Goal: Communication & Community: Answer question/provide support

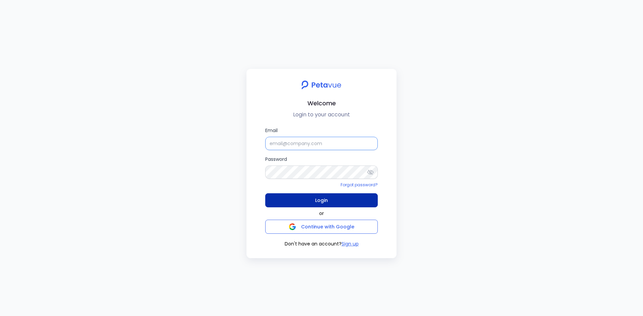
type input "jp.leonard@firemon.com"
click at [326, 200] on span "Login" at bounding box center [321, 200] width 13 height 9
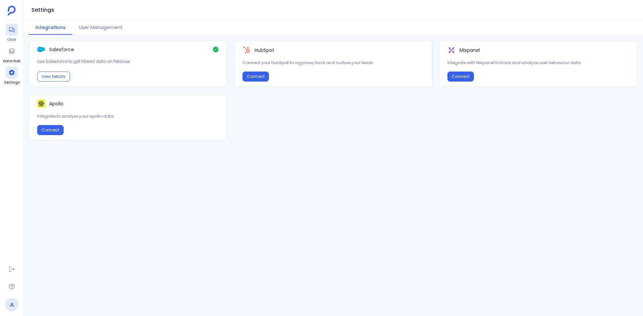
click at [17, 30] on div at bounding box center [12, 30] width 12 height 12
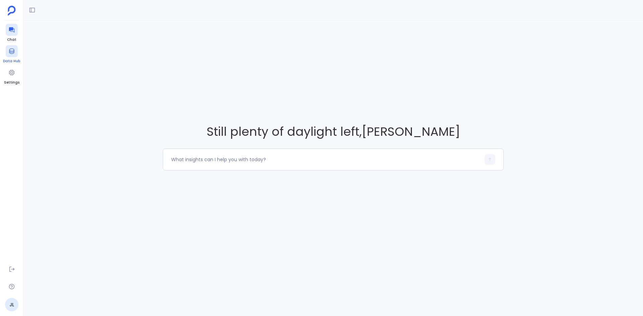
click at [16, 56] on div at bounding box center [12, 51] width 12 height 12
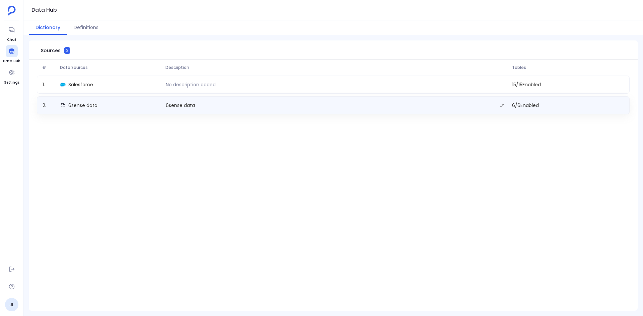
click at [139, 105] on div "6sense data" at bounding box center [110, 105] width 105 height 9
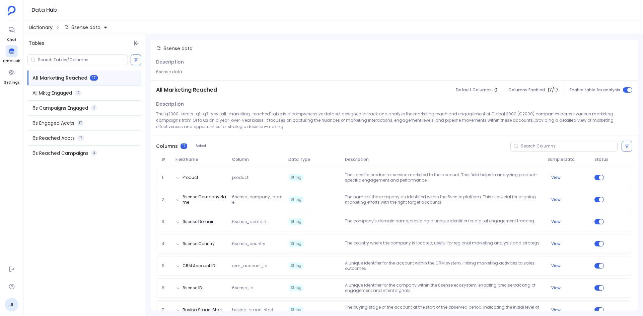
click at [36, 26] on span "Dictionary" at bounding box center [41, 27] width 24 height 7
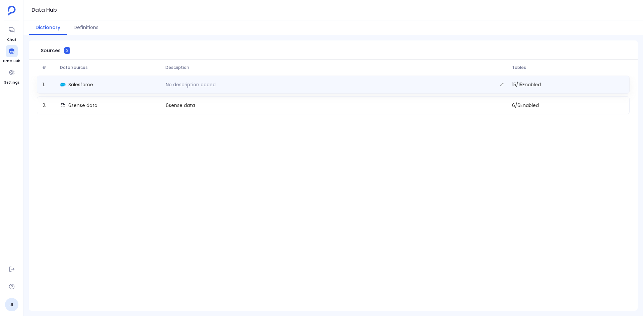
click at [115, 82] on div "Salesforce" at bounding box center [110, 84] width 105 height 9
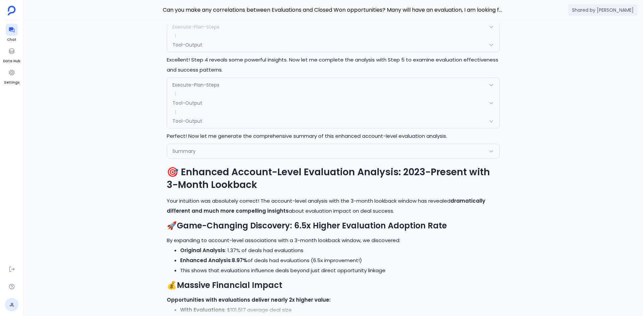
scroll to position [-769, 0]
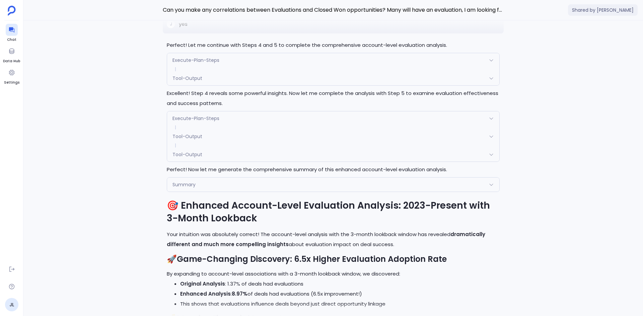
click at [2, 47] on aside "Chat Data Hub Settings JL" at bounding box center [11, 158] width 23 height 316
click at [6, 49] on div at bounding box center [12, 51] width 12 height 12
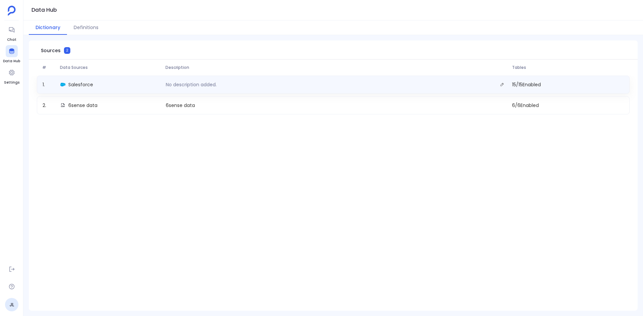
click at [131, 84] on div "Salesforce" at bounding box center [110, 84] width 105 height 9
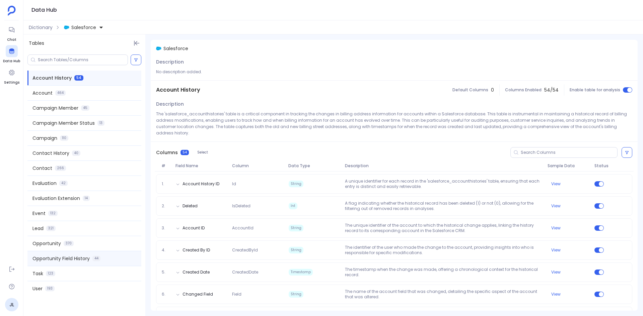
click at [116, 260] on div "Opportunity Field History 44" at bounding box center [84, 258] width 114 height 15
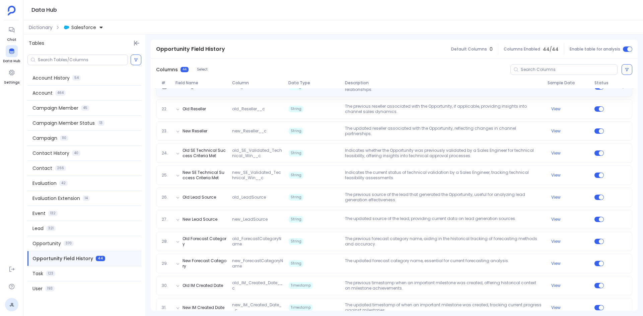
scroll to position [535, 0]
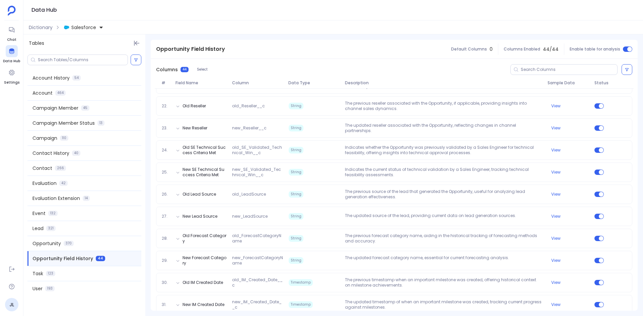
click at [2, 32] on aside "Chat Data Hub Settings JL" at bounding box center [11, 158] width 23 height 316
click at [16, 32] on div at bounding box center [12, 30] width 12 height 12
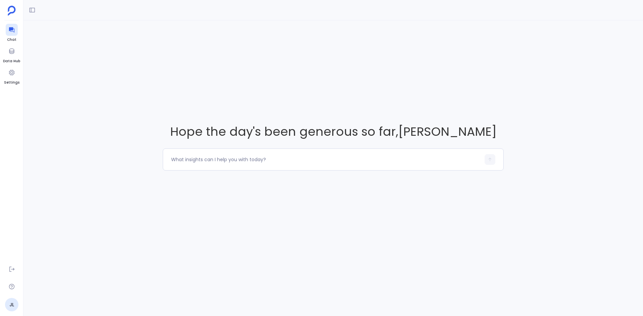
click at [408, 201] on div "Hope the day's been generous so far , JP Leonard" at bounding box center [332, 146] width 619 height 253
click at [227, 155] on div at bounding box center [325, 159] width 309 height 11
click at [223, 160] on textarea at bounding box center [325, 159] width 309 height 7
click at [416, 159] on textarea "I'd like to review a specific Opportunity scheduled to Close Won this quarter f…" at bounding box center [325, 159] width 309 height 7
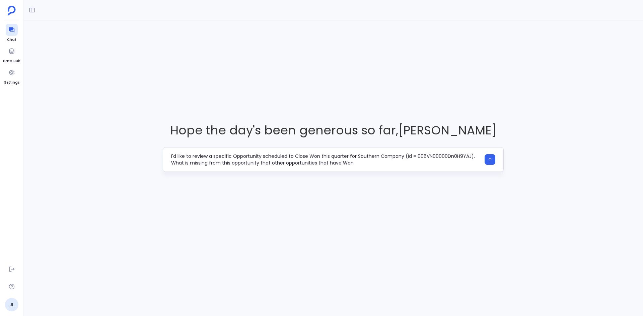
click at [315, 163] on textarea "I'd like to review a specific Opportunity scheduled to Close Won this quarter f…" at bounding box center [325, 159] width 309 height 13
click at [275, 164] on textarea "I'd like to review a specific Opportunity scheduled to Close Won this quarter f…" at bounding box center [325, 159] width 309 height 13
click at [327, 162] on textarea "I'd like to review a specific Opportunity scheduled to Close Won this quarter f…" at bounding box center [325, 159] width 309 height 13
drag, startPoint x: 365, startPoint y: 164, endPoint x: 333, endPoint y: 163, distance: 31.8
click at [333, 163] on textarea "I'd like to review a specific Opportunity scheduled to Close Won this quarter f…" at bounding box center [325, 159] width 309 height 13
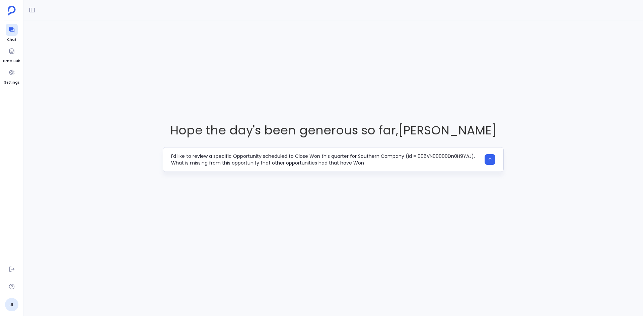
drag, startPoint x: 284, startPoint y: 163, endPoint x: 365, endPoint y: 163, distance: 81.0
click at [365, 163] on textarea "I'd like to review a specific Opportunity scheduled to Close Won this quarter f…" at bounding box center [325, 159] width 309 height 13
click at [432, 164] on textarea "I'd like to review a specific Opportunity scheduled to Close Won this quarter f…" at bounding box center [325, 159] width 309 height 13
click at [348, 164] on textarea "I'd like to review a specific Opportunity scheduled to Close Won this quarter f…" at bounding box center [325, 159] width 309 height 13
click at [435, 163] on textarea "I'd like to review a specific Opportunity scheduled to Close Won this quarter f…" at bounding box center [325, 159] width 309 height 13
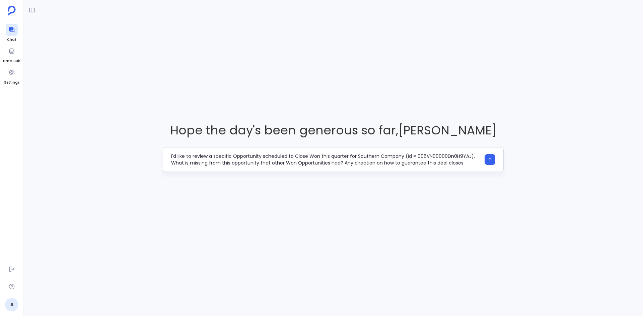
type textarea "I'd like to review a specific Opportunity scheduled to Close Won this quarter f…"
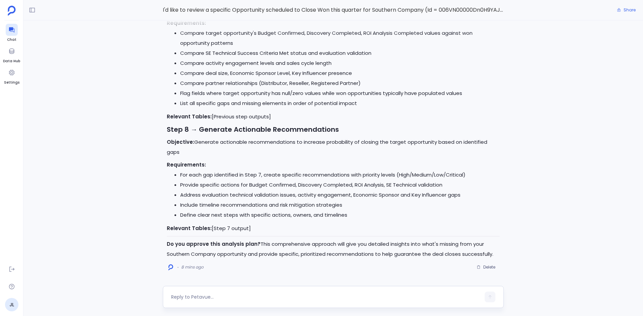
click at [211, 296] on textarea at bounding box center [325, 297] width 309 height 7
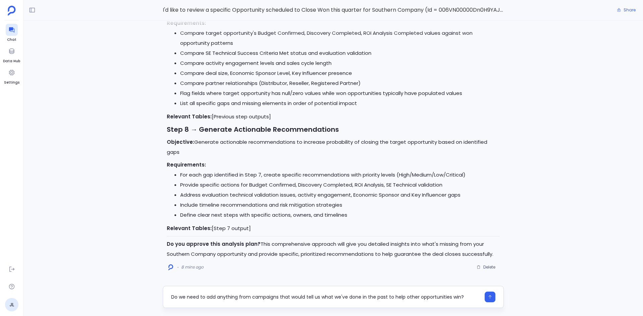
type textarea "Do we need to add anything from campaigns that would tell us what we've done in…"
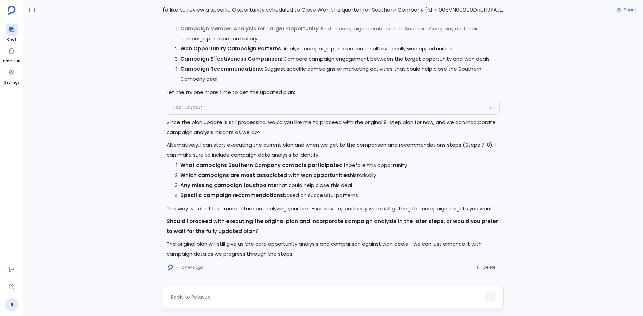
click at [193, 291] on div at bounding box center [333, 297] width 341 height 22
click at [195, 297] on textarea at bounding box center [325, 297] width 309 height 7
type textarea "yes"
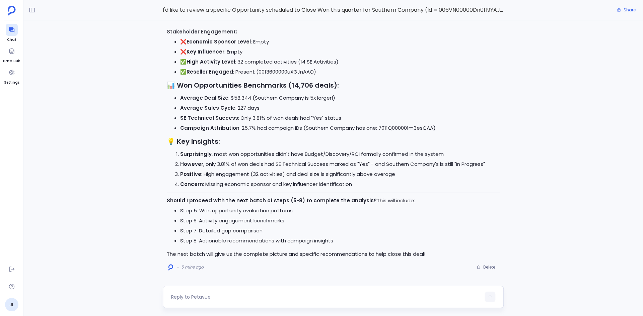
click at [200, 295] on textarea at bounding box center [325, 297] width 309 height 7
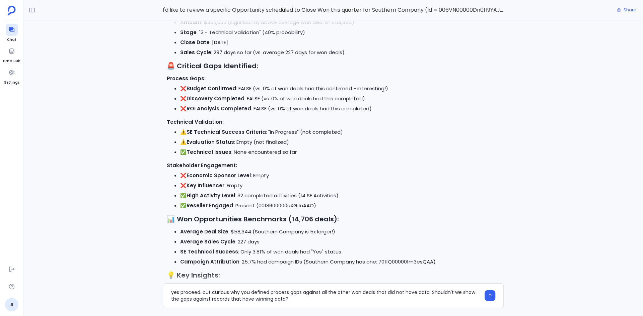
type textarea "yes proceed. but curious why you defined process gaps against all the other won…"
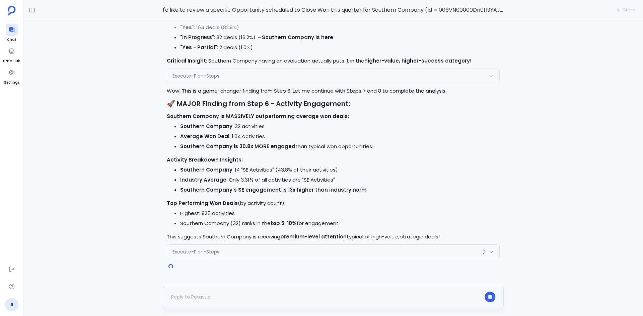
click at [191, 296] on div at bounding box center [325, 297] width 309 height 11
click at [489, 295] on button "button" at bounding box center [489, 297] width 11 height 11
click at [211, 298] on textarea at bounding box center [325, 297] width 309 height 7
type textarea "Can you start over and only compare this opportunity to other opportunities wit…"
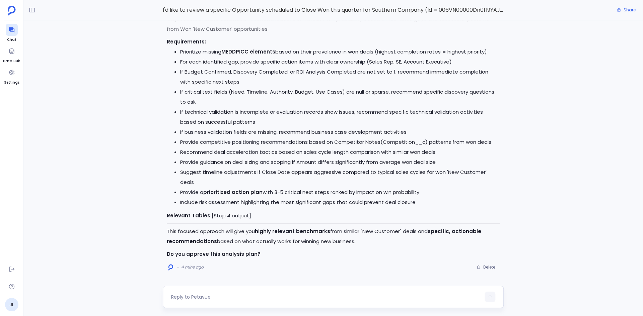
click at [223, 299] on textarea at bounding box center [325, 297] width 309 height 7
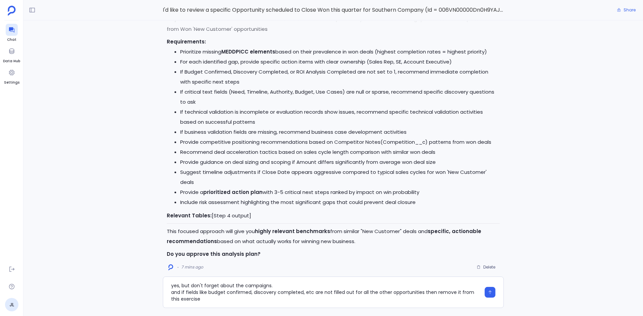
type textarea "yes, but don't forget about the campaigns. and if fields like budget confirmed,…"
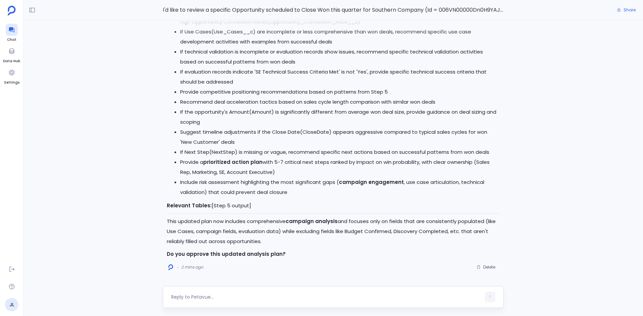
click at [204, 296] on textarea at bounding box center [325, 297] width 309 height 7
type textarea "yes"
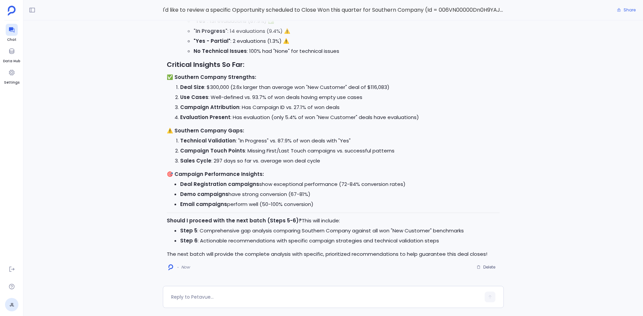
click at [204, 296] on textarea at bounding box center [325, 297] width 309 height 7
type textarea "yes"
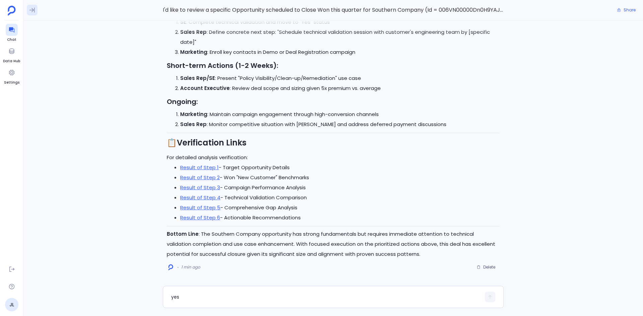
click at [34, 13] on icon at bounding box center [32, 10] width 7 height 7
click at [631, 13] on button "Share" at bounding box center [625, 9] width 27 height 9
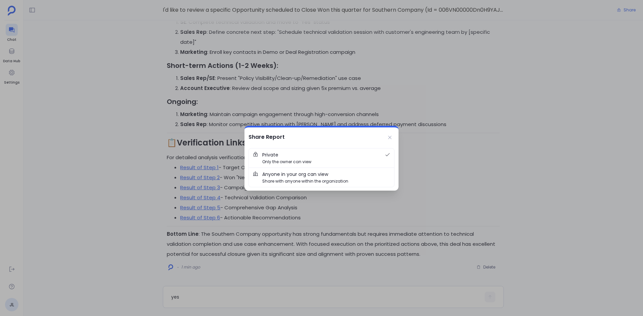
click at [354, 176] on span "Anyone in your org can view Share with anyone within the organization" at bounding box center [326, 178] width 128 height 14
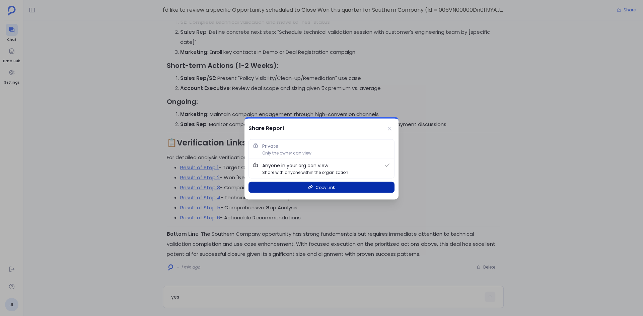
click at [339, 187] on button "Copy Link" at bounding box center [321, 187] width 146 height 11
click at [391, 129] on icon at bounding box center [389, 128] width 5 height 5
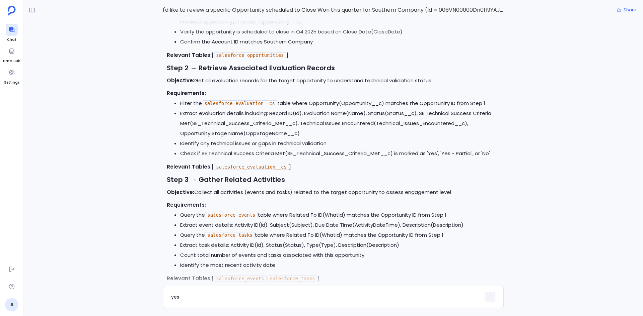
scroll to position [-7866, 0]
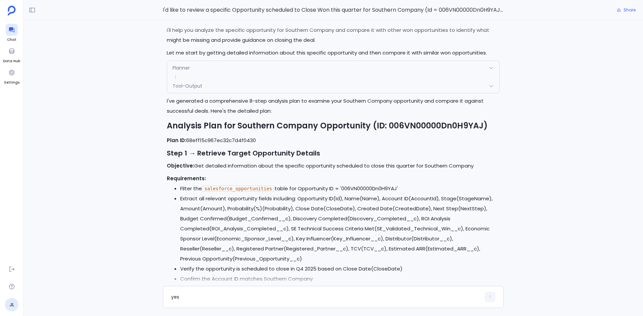
drag, startPoint x: 253, startPoint y: 58, endPoint x: 177, endPoint y: 43, distance: 77.8
click at [177, 18] on div "J I'd like to review a specific Opportunity scheduled to Close Won this quarter…" at bounding box center [333, 1] width 341 height 35
copy p "I'd like to review a specific Opportunity scheduled to Close Won this quarter f…"
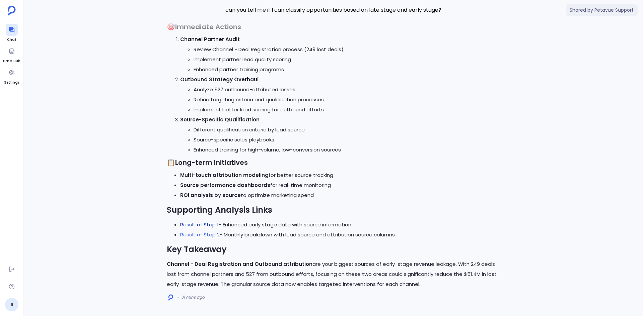
click at [210, 226] on link "Result of Step 1" at bounding box center [199, 224] width 38 height 7
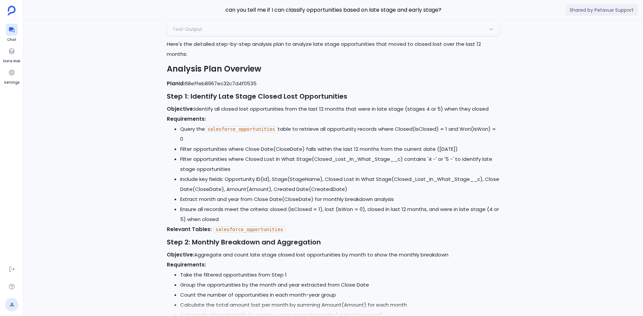
scroll to position [-4833, 0]
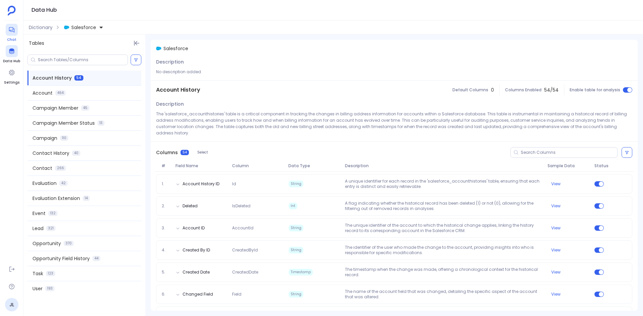
click at [10, 30] on icon at bounding box center [11, 29] width 7 height 7
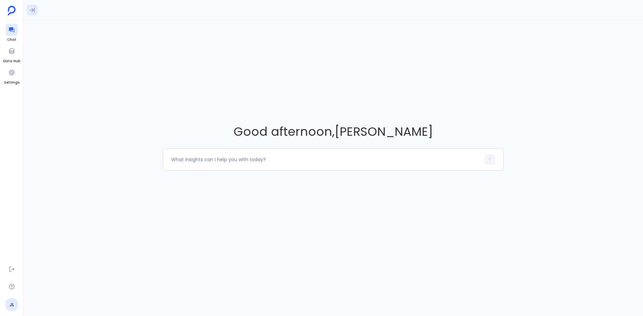
click at [34, 7] on icon at bounding box center [32, 10] width 7 height 7
click at [75, 57] on span "I'd like to review a specific Opportunity scheduled to Close Won this quarter f…" at bounding box center [68, 58] width 75 height 7
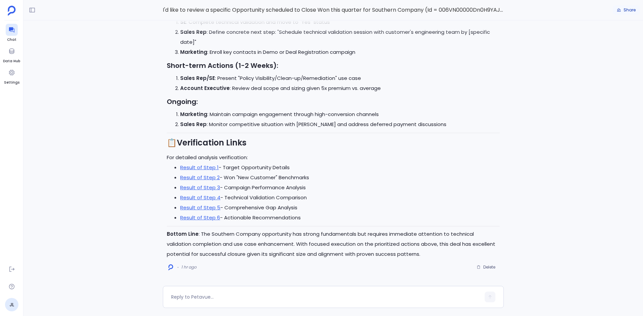
click at [626, 7] on span "Share" at bounding box center [629, 9] width 12 height 5
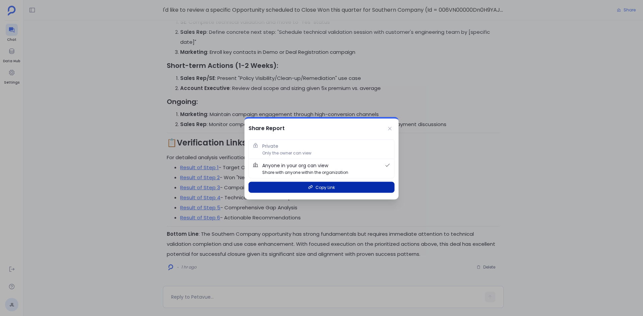
click at [333, 188] on span "Copy Link" at bounding box center [324, 187] width 19 height 6
